Goal: Transaction & Acquisition: Book appointment/travel/reservation

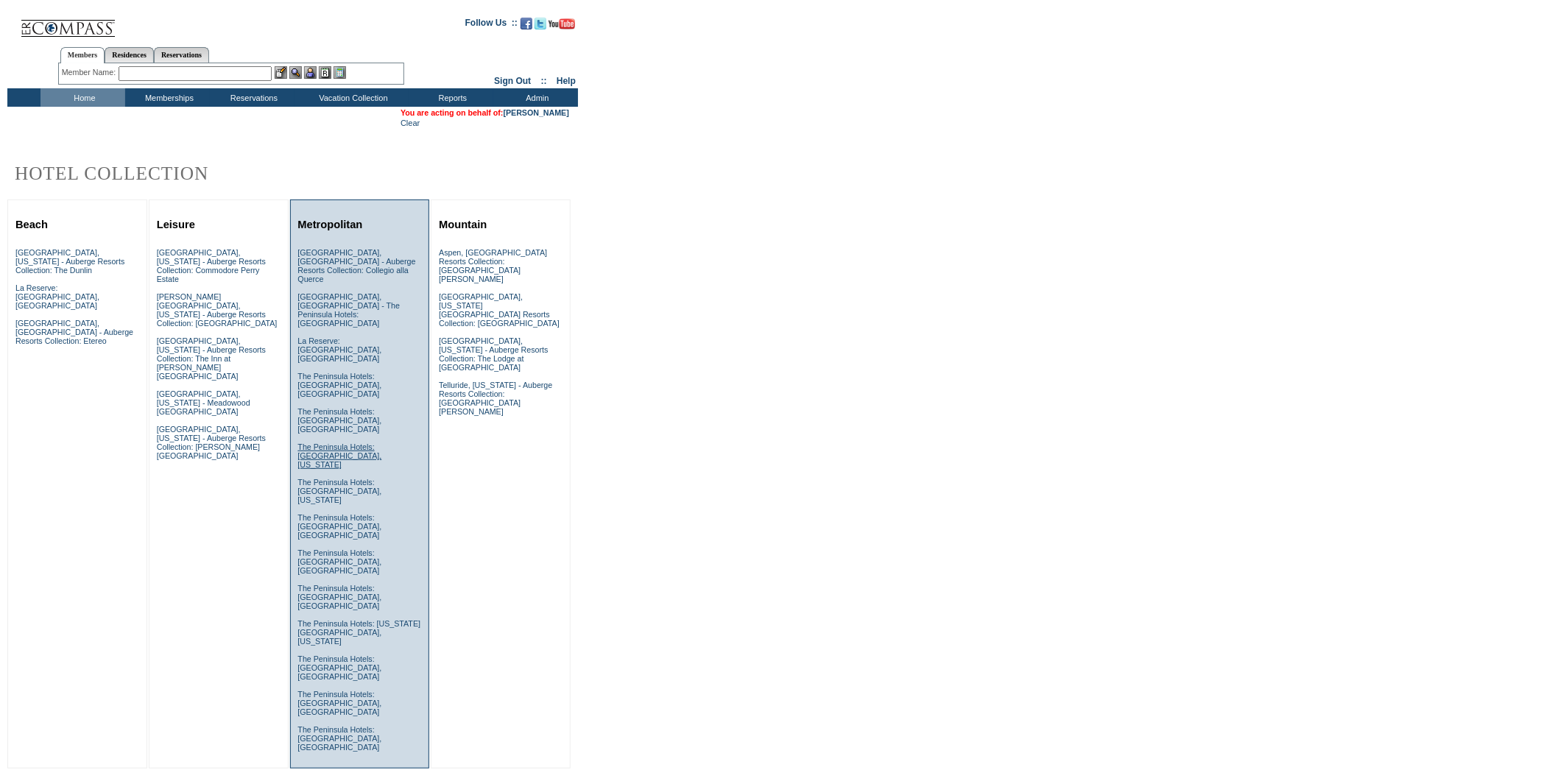
click at [342, 443] on link "The Peninsula Hotels: Beverly Hills, California" at bounding box center [339, 455] width 84 height 26
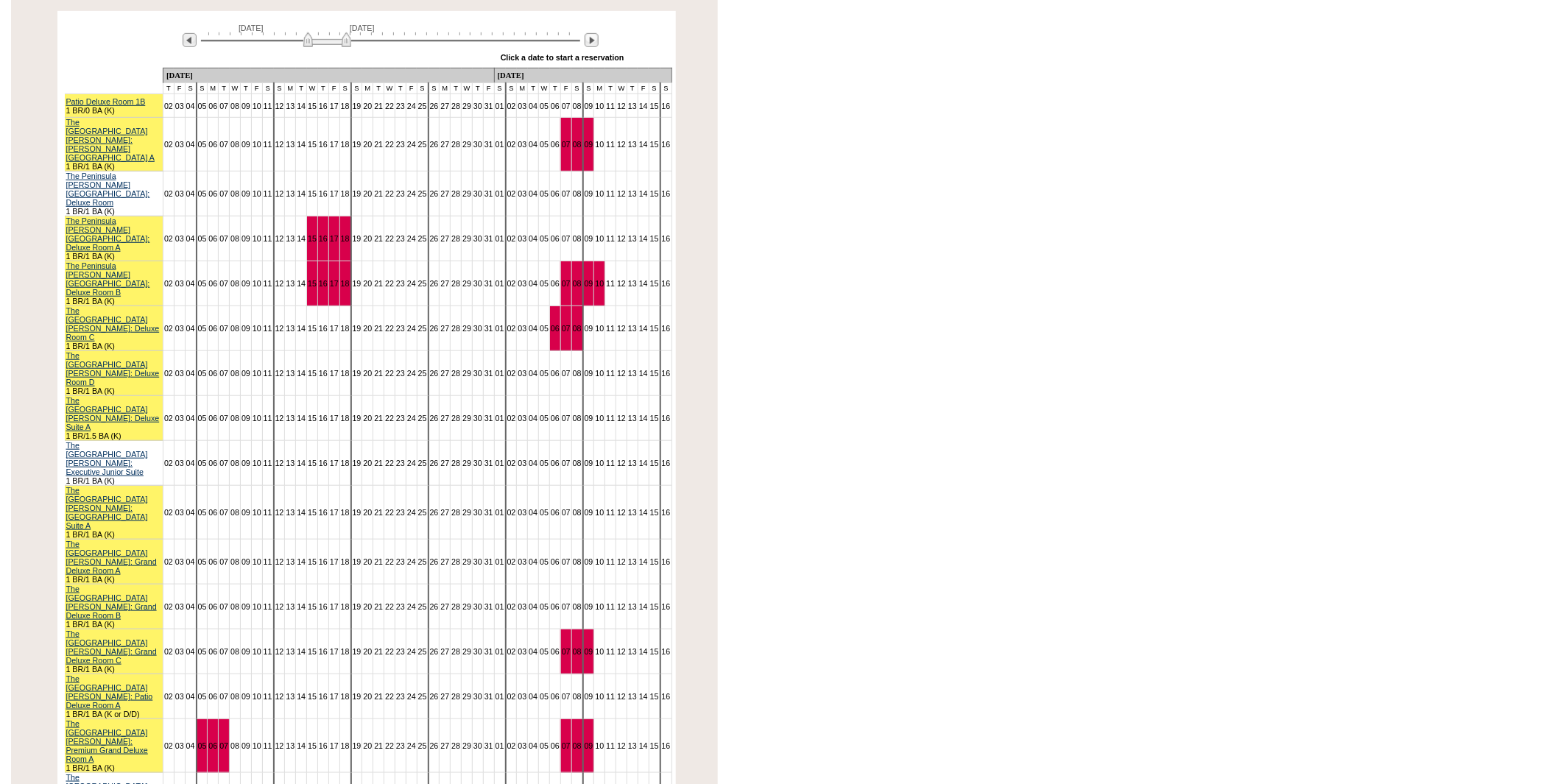
scroll to position [327, 0]
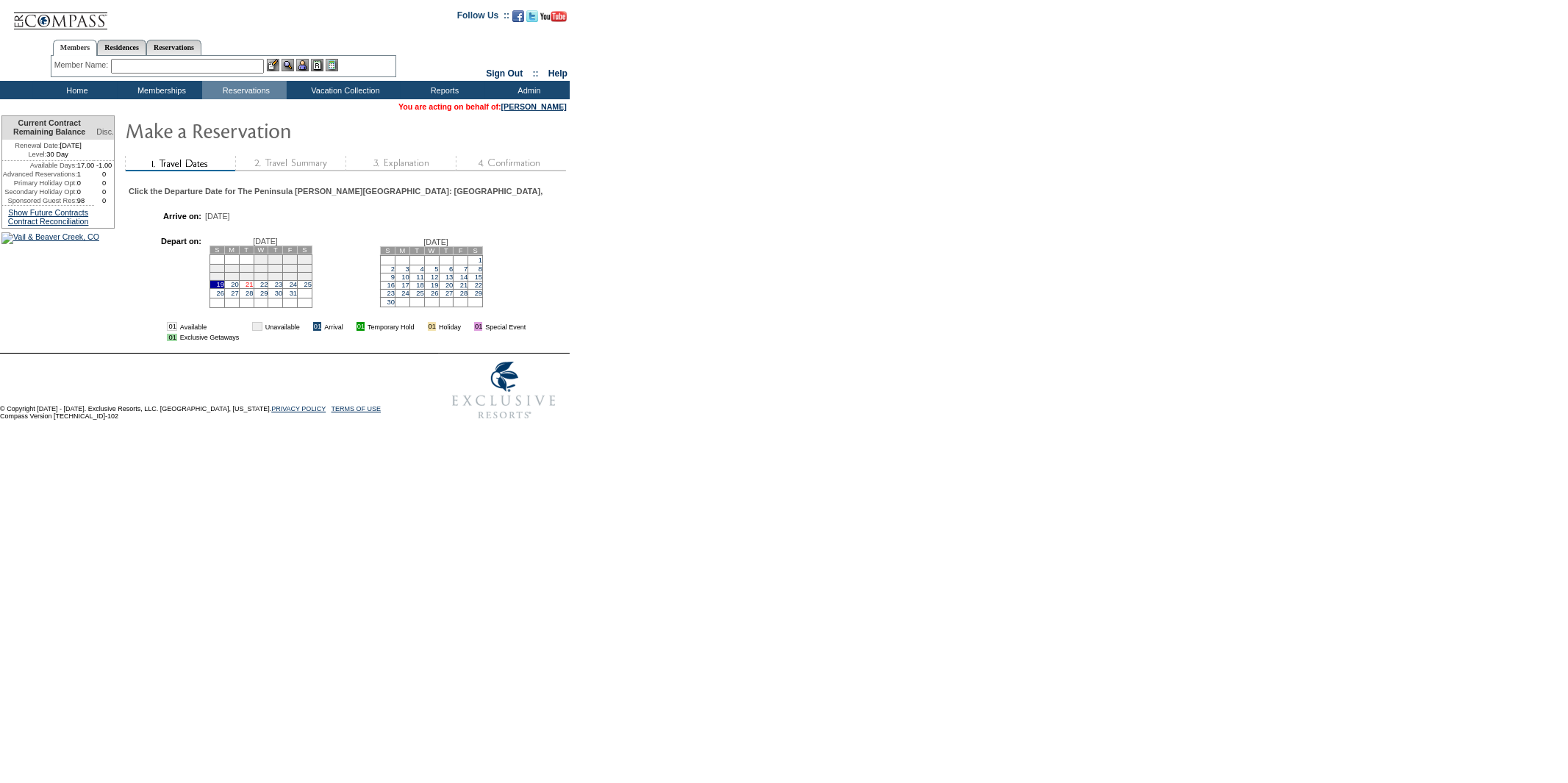
click at [245, 288] on link "21" at bounding box center [249, 285] width 8 height 8
